Goal: Transaction & Acquisition: Download file/media

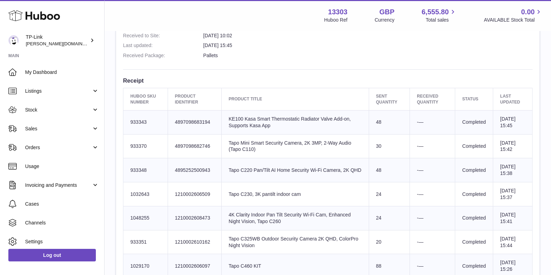
click at [301, 82] on h3 "Receipt" at bounding box center [327, 81] width 409 height 8
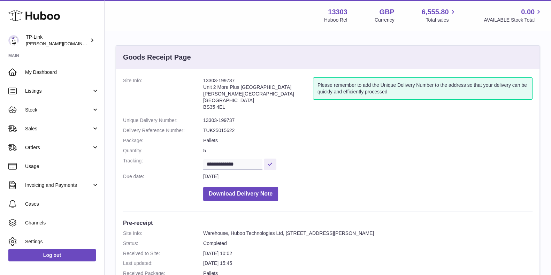
drag, startPoint x: 237, startPoint y: 78, endPoint x: 203, endPoint y: 82, distance: 34.7
click at [203, 82] on address "13303-199737 Unit 2 More Plus Central Park Hudson Ave Severn Beach BS35 4EL" at bounding box center [258, 95] width 110 height 36
drag, startPoint x: 225, startPoint y: 117, endPoint x: 211, endPoint y: 118, distance: 13.7
click at [223, 117] on dd "13303-199737" at bounding box center [367, 120] width 329 height 7
click at [207, 119] on dd "13303-199737" at bounding box center [367, 120] width 329 height 7
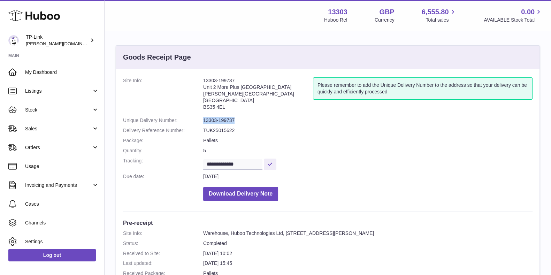
drag, startPoint x: 242, startPoint y: 120, endPoint x: 202, endPoint y: 119, distance: 40.8
click at [202, 119] on dl "**********" at bounding box center [327, 140] width 409 height 127
copy dl "13303-199737"
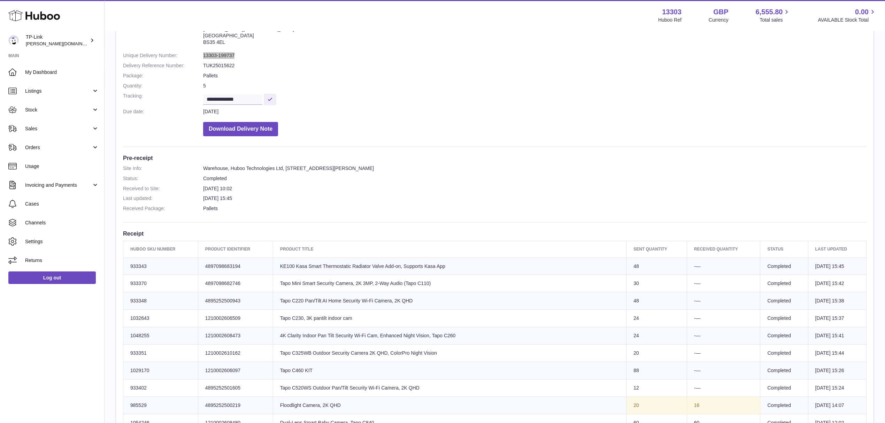
scroll to position [81, 0]
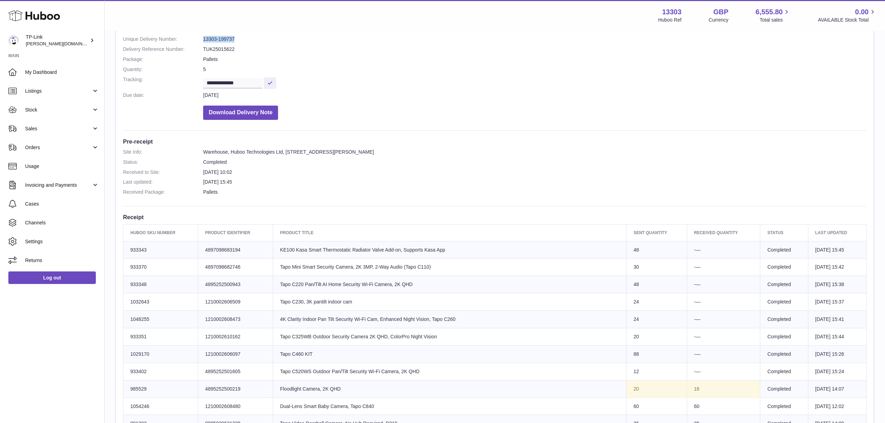
click at [503, 198] on dl "Site Info: Warehouse, Huboo Technologies Ltd, Unit 2, More Plus Central Park, H…" at bounding box center [494, 174] width 743 height 50
drag, startPoint x: 252, startPoint y: 181, endPoint x: 296, endPoint y: 198, distance: 46.6
click at [252, 181] on dd "29th Aug 2025 15:45" at bounding box center [534, 182] width 663 height 7
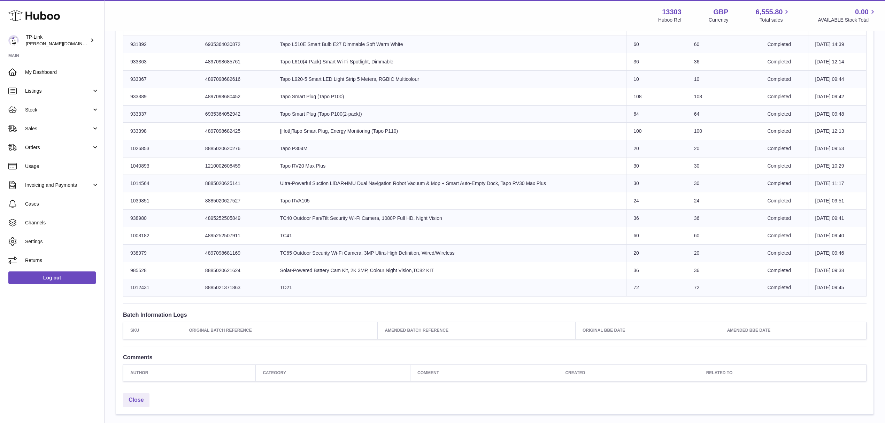
scroll to position [580, 0]
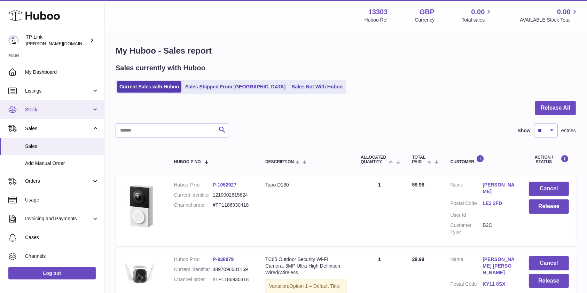
click at [53, 107] on span "Stock" at bounding box center [58, 110] width 67 height 7
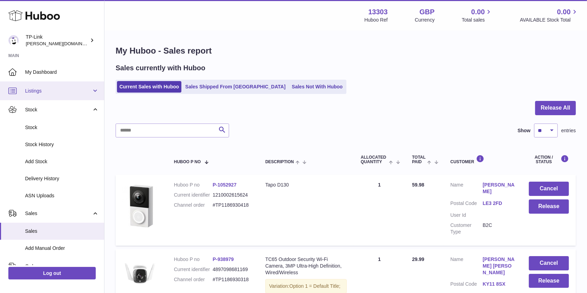
click at [60, 93] on span "Listings" at bounding box center [58, 91] width 67 height 7
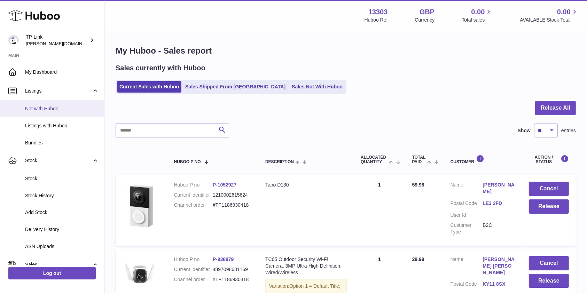
click at [57, 110] on span "Not with Huboo" at bounding box center [62, 109] width 74 height 7
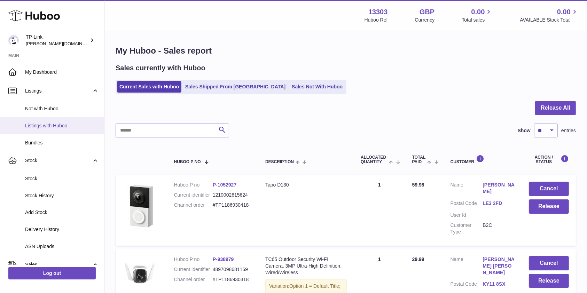
click at [57, 124] on span "Listings with Huboo" at bounding box center [62, 126] width 74 height 7
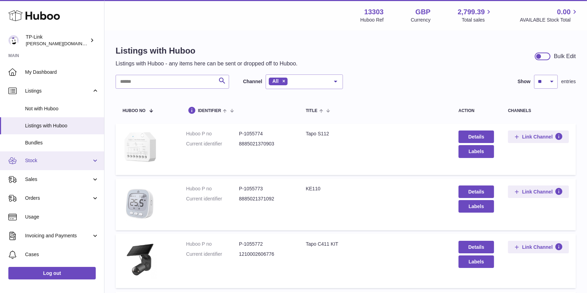
click at [56, 156] on link "Stock" at bounding box center [52, 161] width 104 height 19
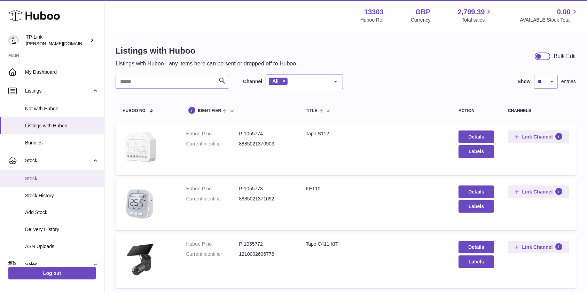
click at [56, 177] on span "Stock" at bounding box center [62, 179] width 74 height 7
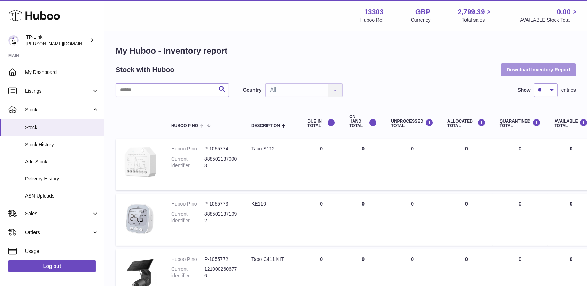
click at [537, 63] on button "Download Inventory Report" at bounding box center [538, 69] width 75 height 13
drag, startPoint x: 359, startPoint y: 61, endPoint x: 328, endPoint y: 47, distance: 34.0
